Goal: Information Seeking & Learning: Check status

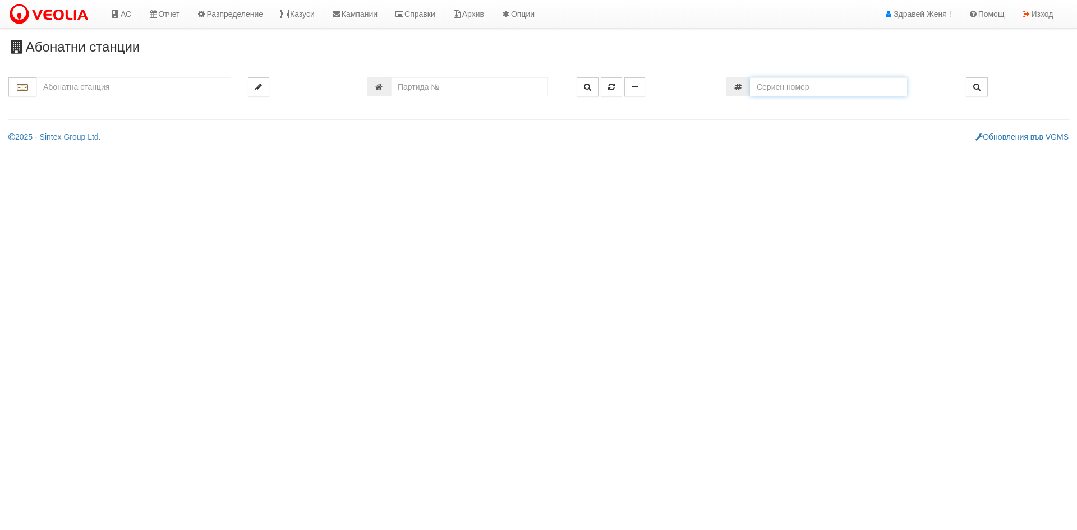
click at [818, 91] on input "number" at bounding box center [828, 86] width 157 height 19
click at [311, 16] on link "Казуси" at bounding box center [298, 14] width 52 height 28
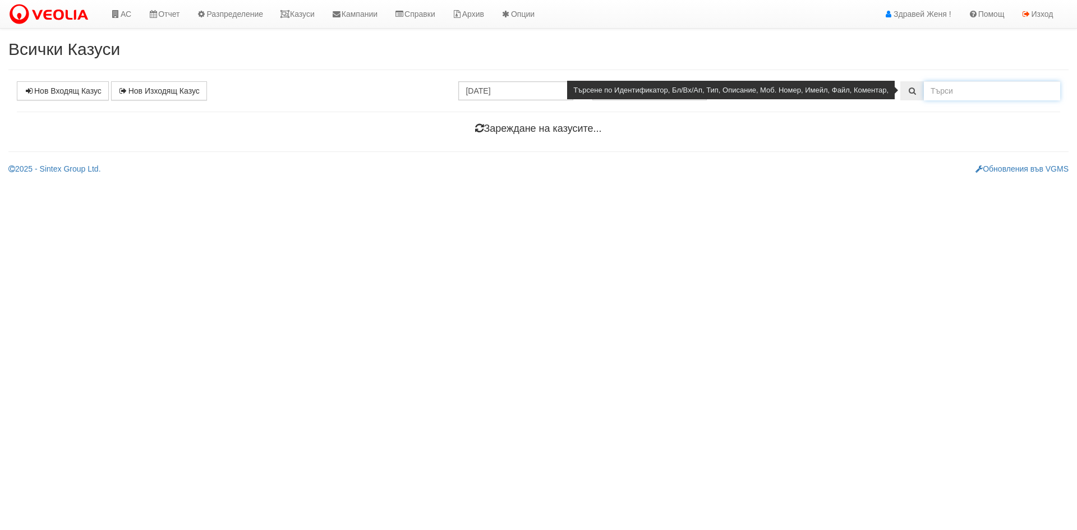
click at [954, 95] on input "text" at bounding box center [992, 90] width 136 height 19
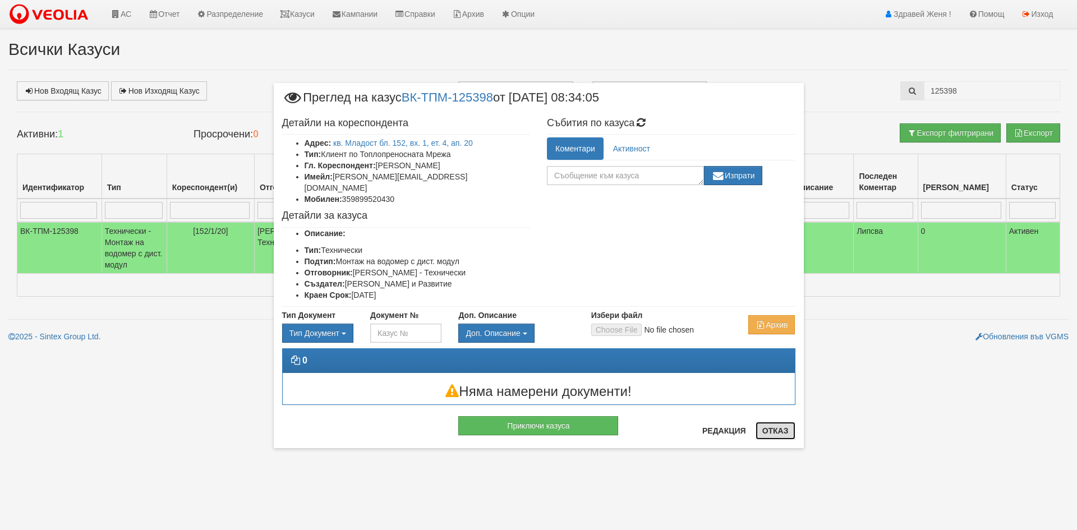
click at [777, 431] on button "Отказ" at bounding box center [776, 431] width 40 height 18
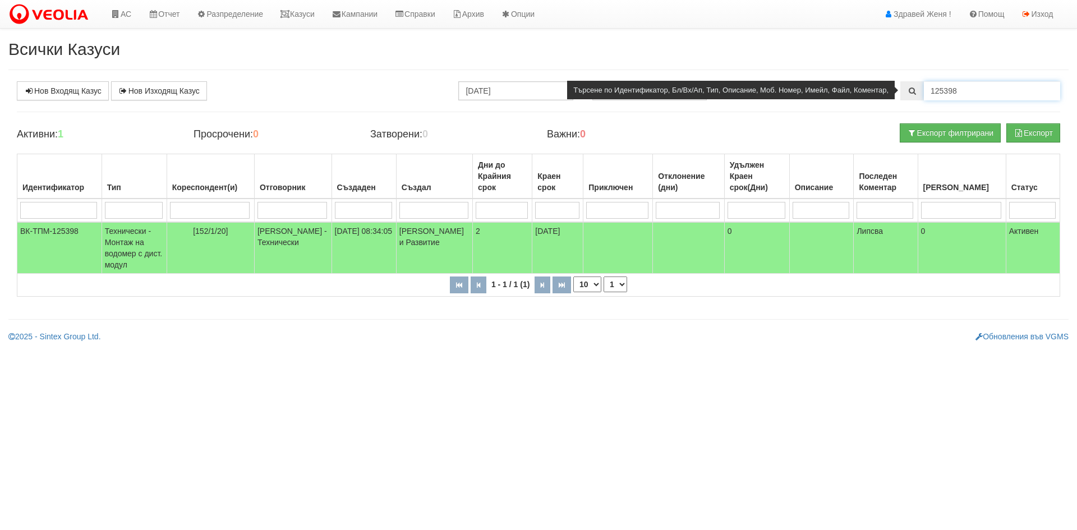
click at [965, 91] on input "125398" at bounding box center [992, 90] width 136 height 19
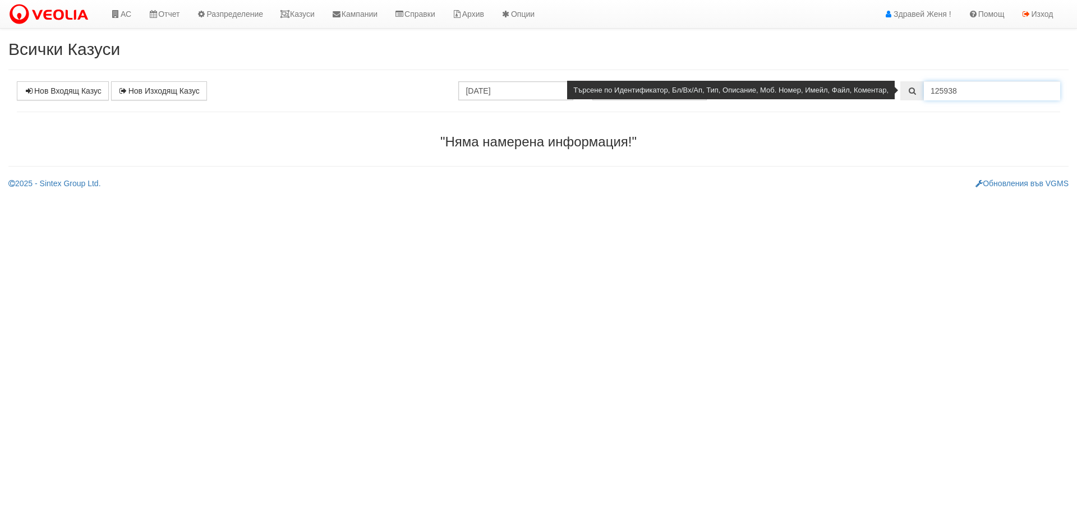
click at [960, 91] on input "125938" at bounding box center [992, 90] width 136 height 19
type input "125389"
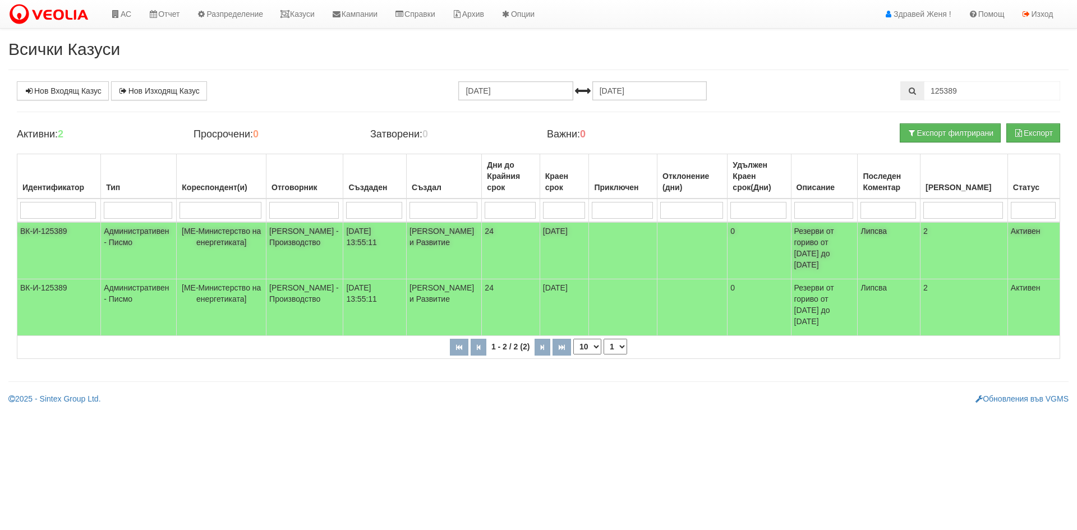
click at [433, 251] on td "[PERSON_NAME] и Развитие" at bounding box center [444, 250] width 75 height 57
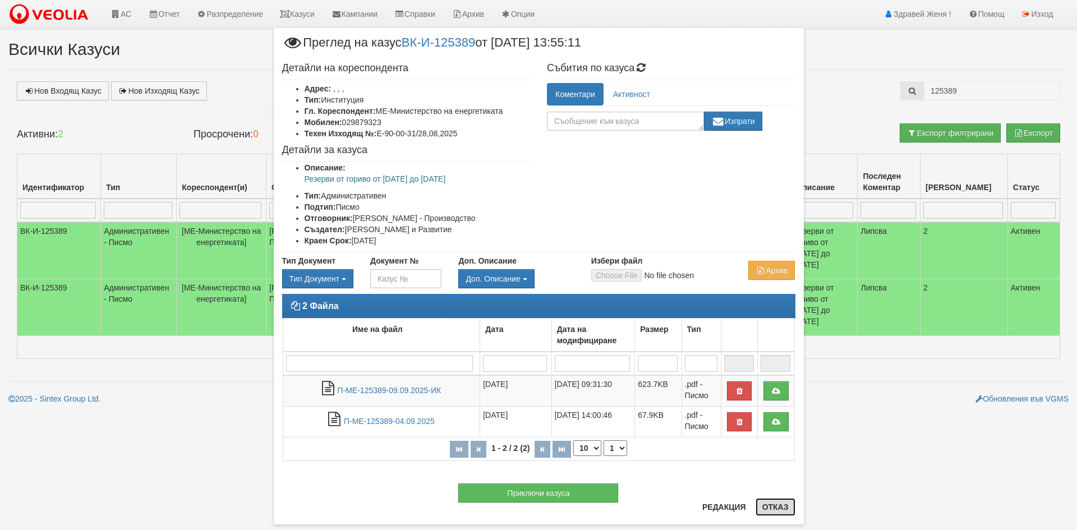
click at [769, 503] on button "Отказ" at bounding box center [776, 507] width 40 height 18
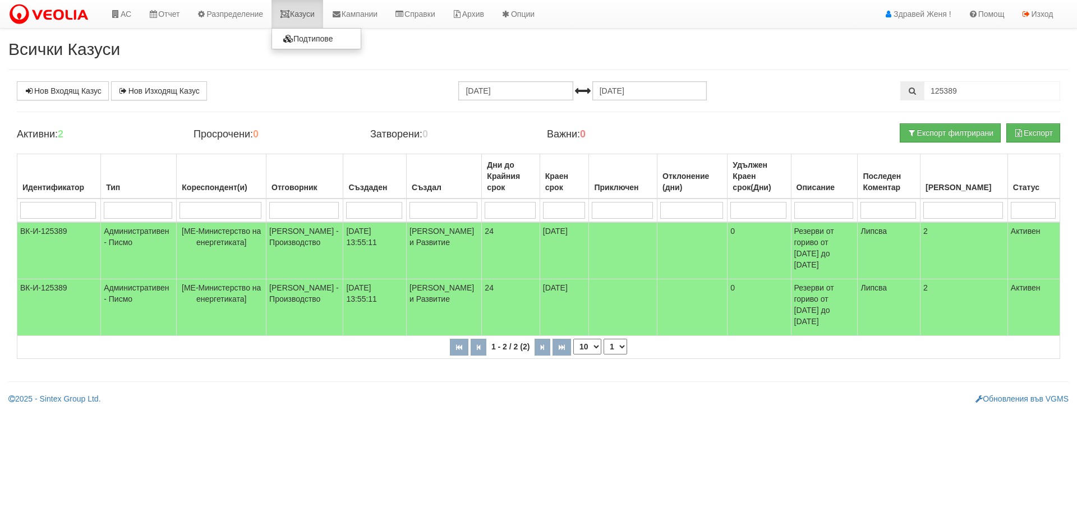
click at [309, 4] on link "Казуси" at bounding box center [298, 14] width 52 height 28
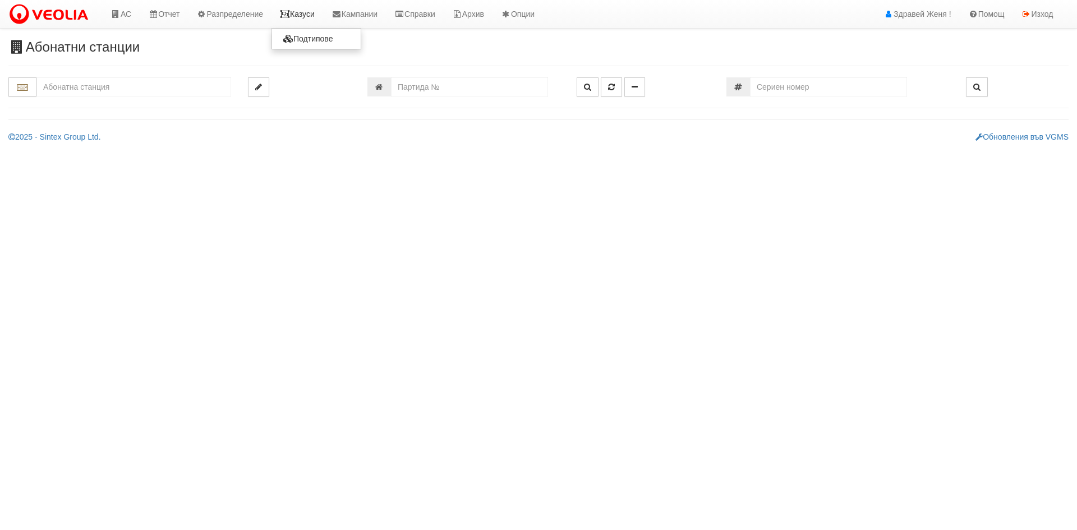
click at [302, 15] on link "Казуси" at bounding box center [298, 14] width 52 height 28
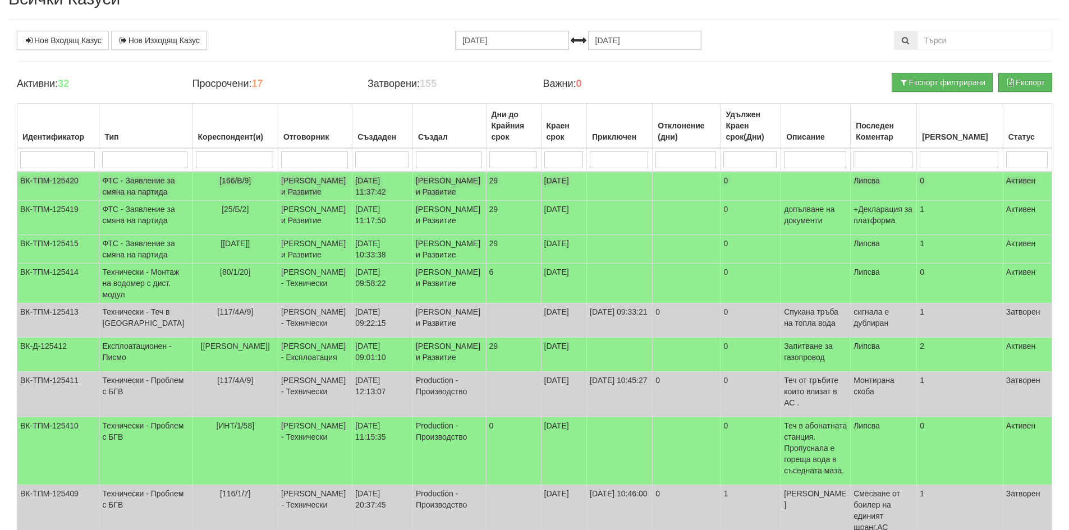
scroll to position [56, 0]
